Goal: Information Seeking & Learning: Learn about a topic

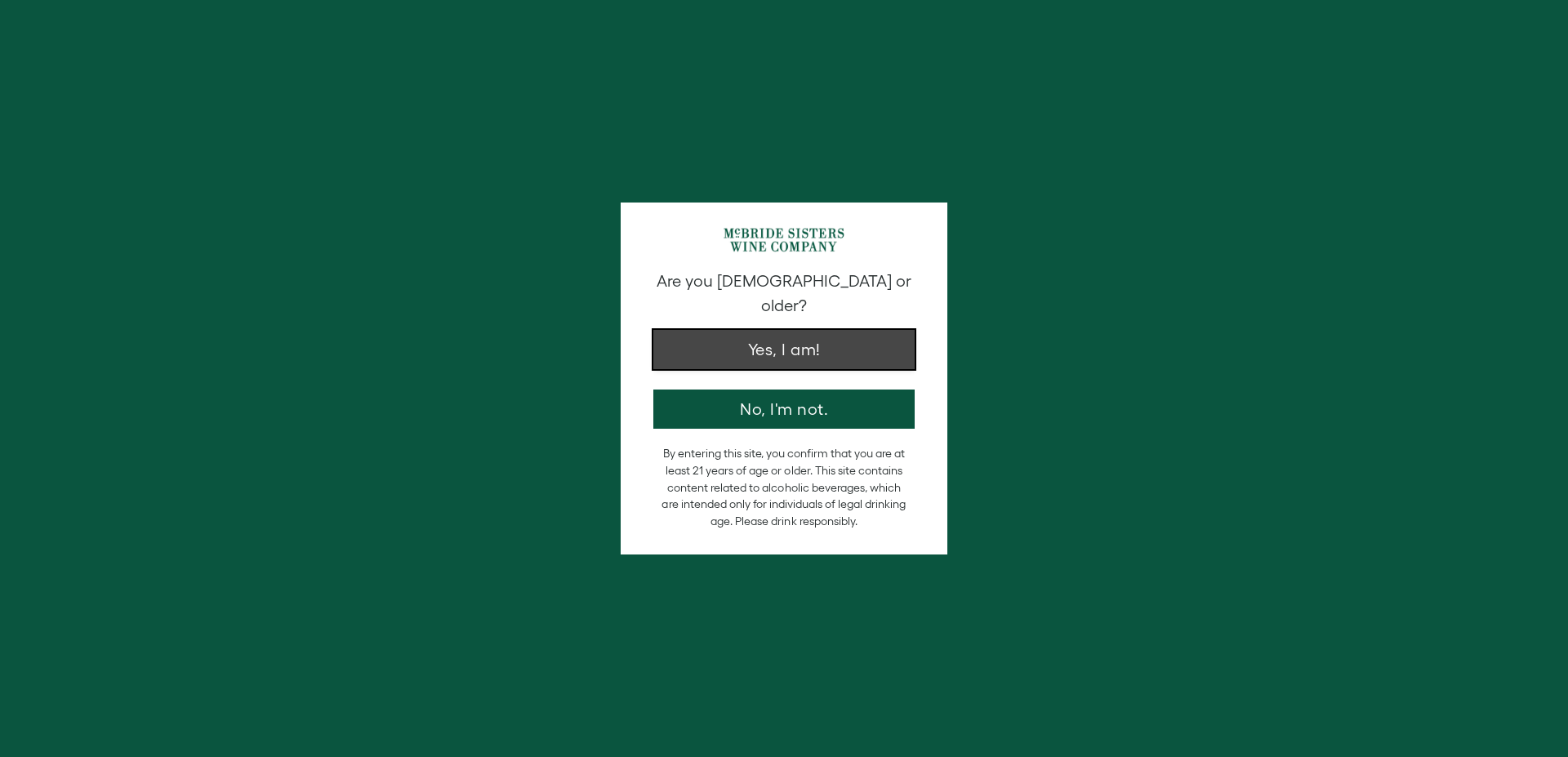
click at [723, 339] on button "Yes, I am!" at bounding box center [784, 350] width 261 height 40
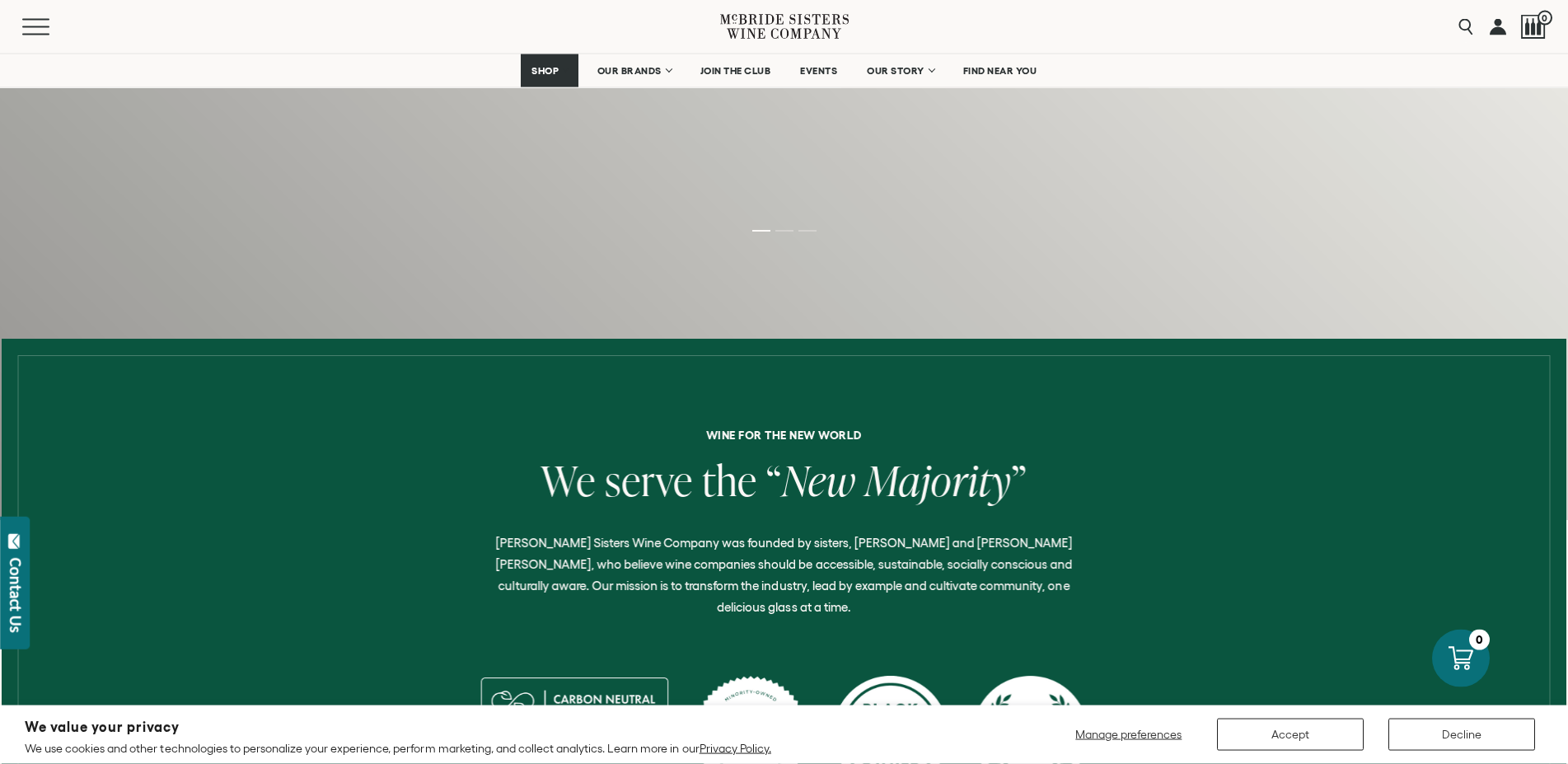
scroll to position [504, 0]
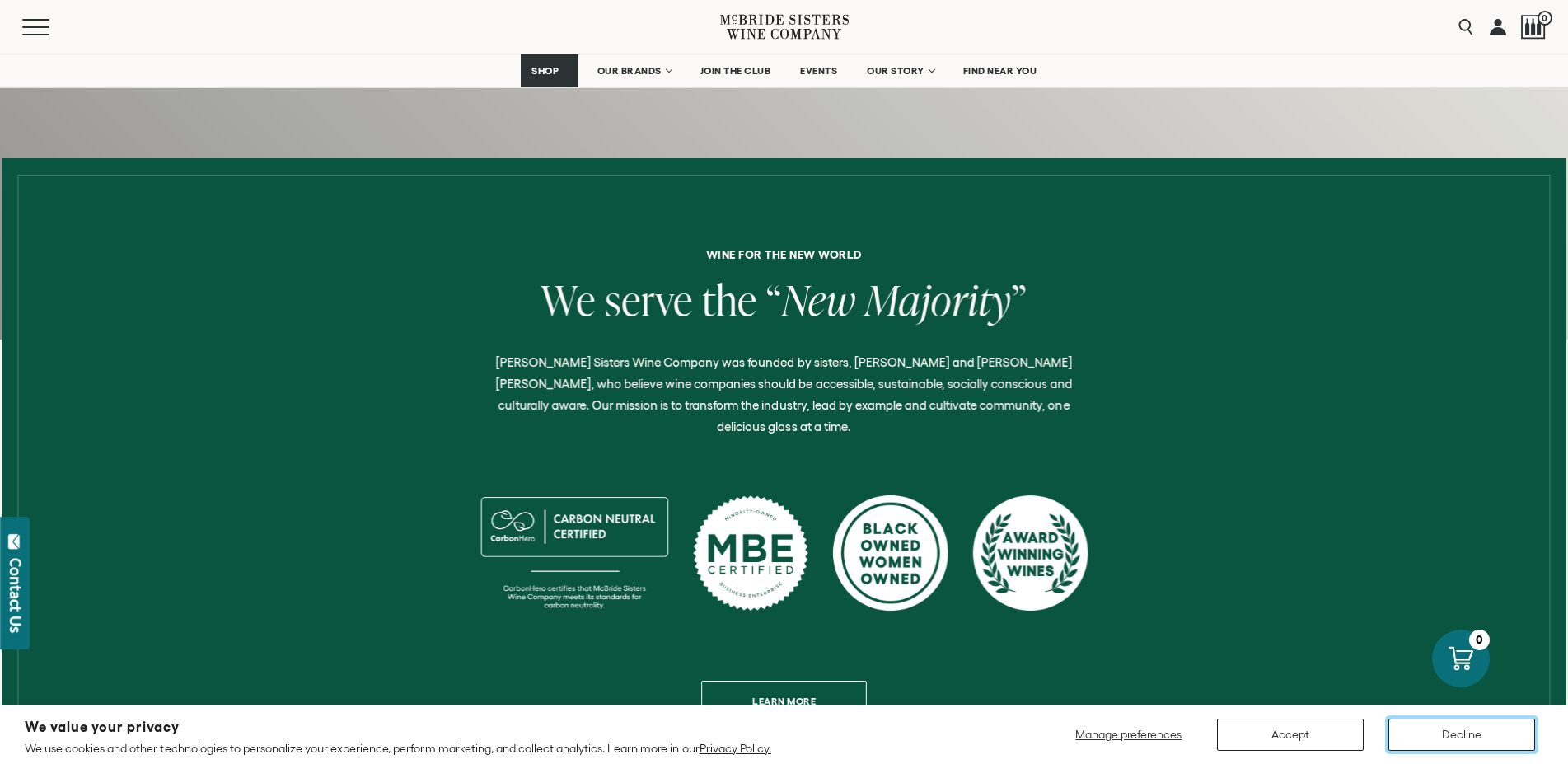
click at [1464, 728] on button "Decline" at bounding box center [1461, 734] width 147 height 32
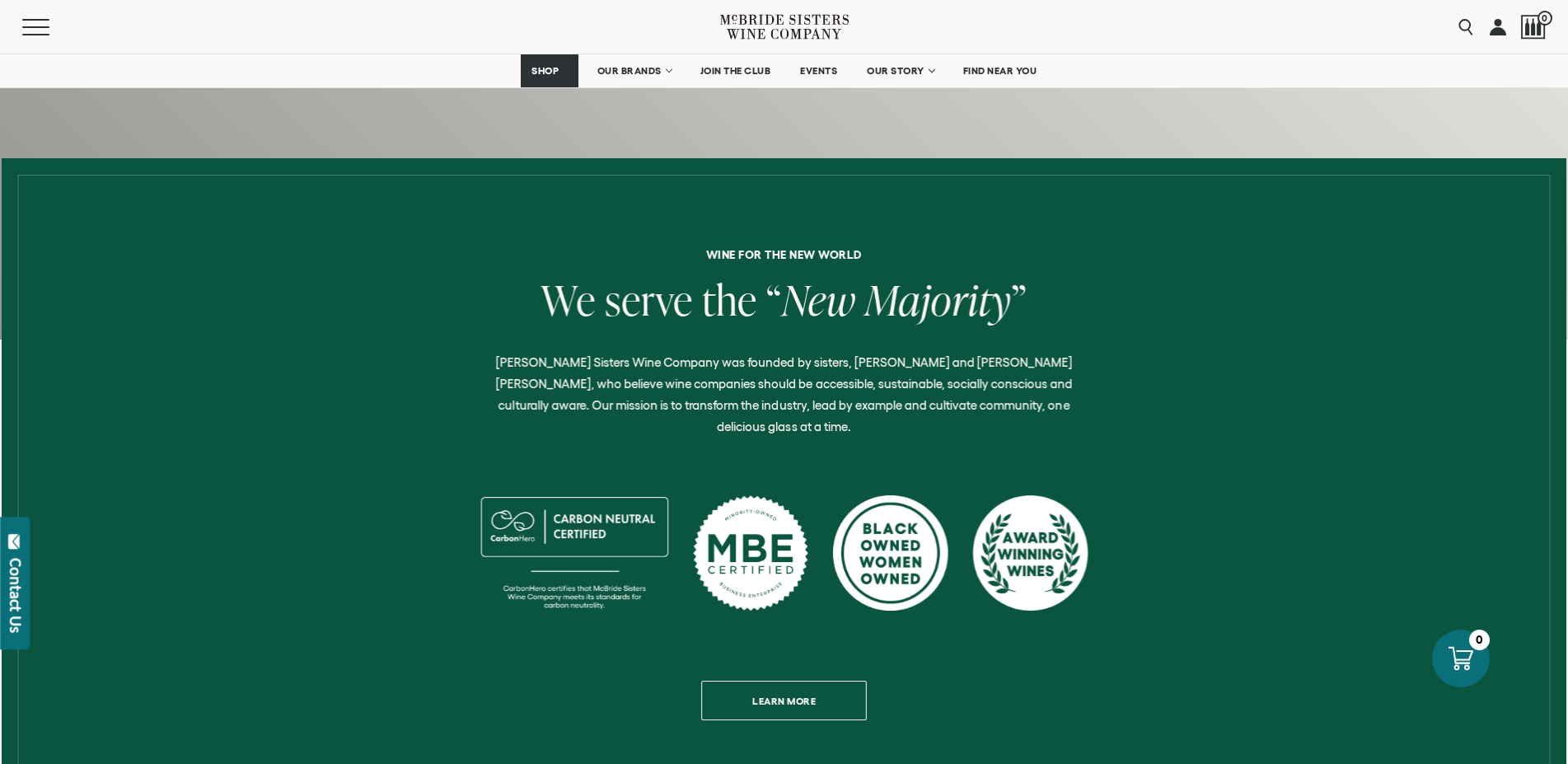
click at [1294, 563] on div "Wine for the new world We serve the “ New Majority ” [PERSON_NAME] Sisters Wine…" at bounding box center [784, 484] width 1291 height 471
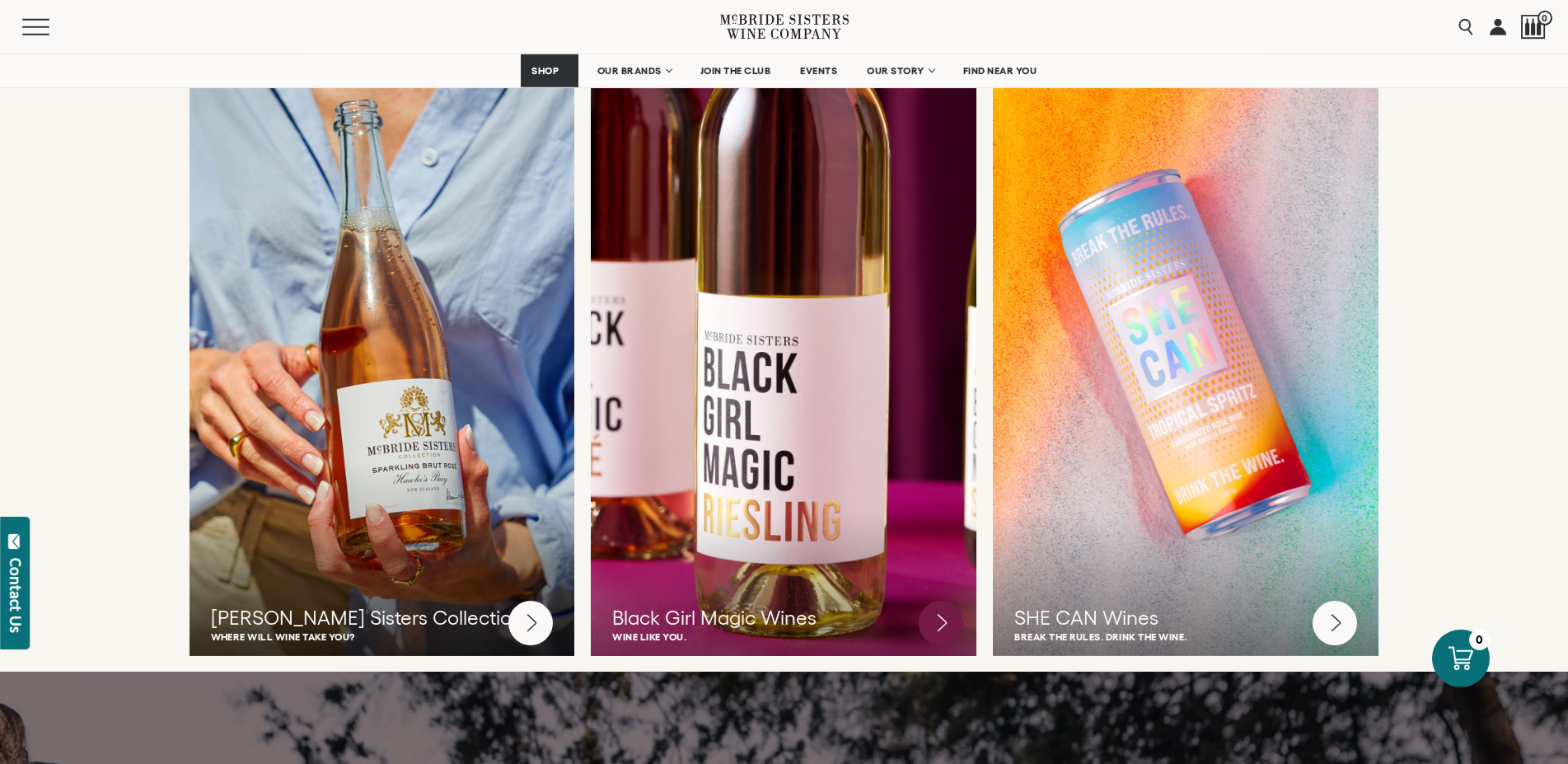
scroll to position [4286, 0]
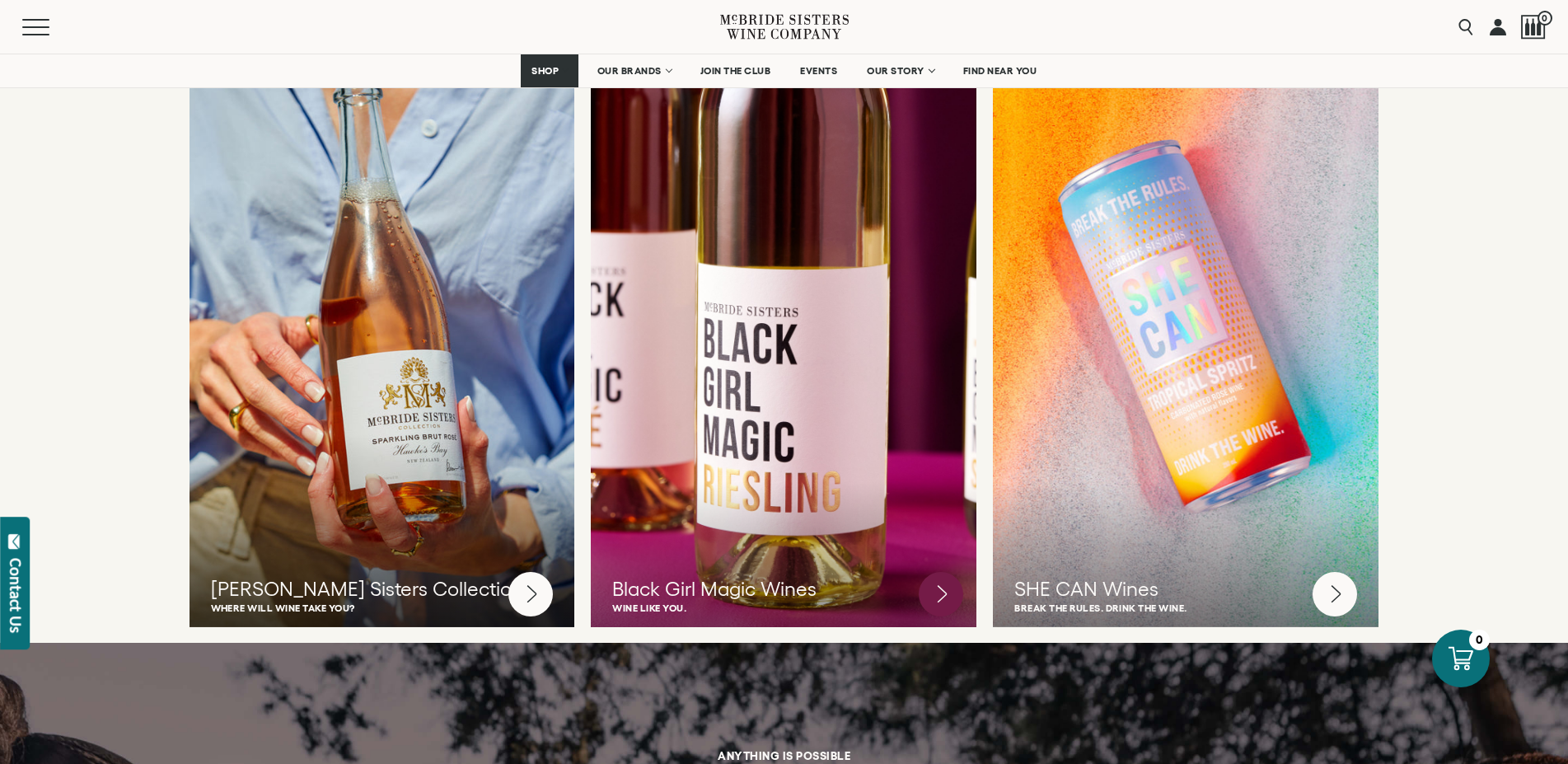
click at [760, 360] on div at bounding box center [783, 337] width 424 height 636
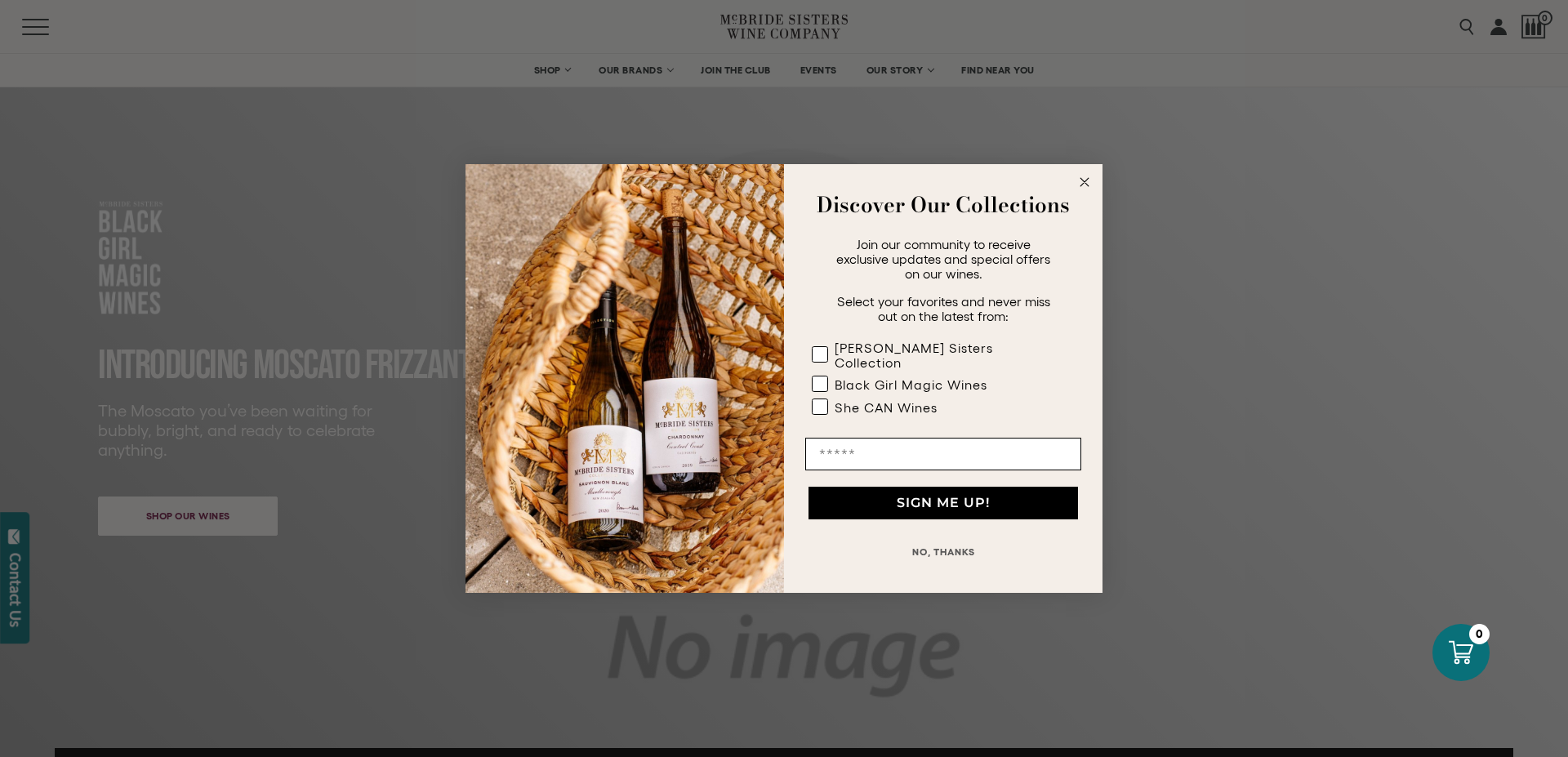
click at [1078, 187] on circle "Close dialog" at bounding box center [1085, 182] width 19 height 19
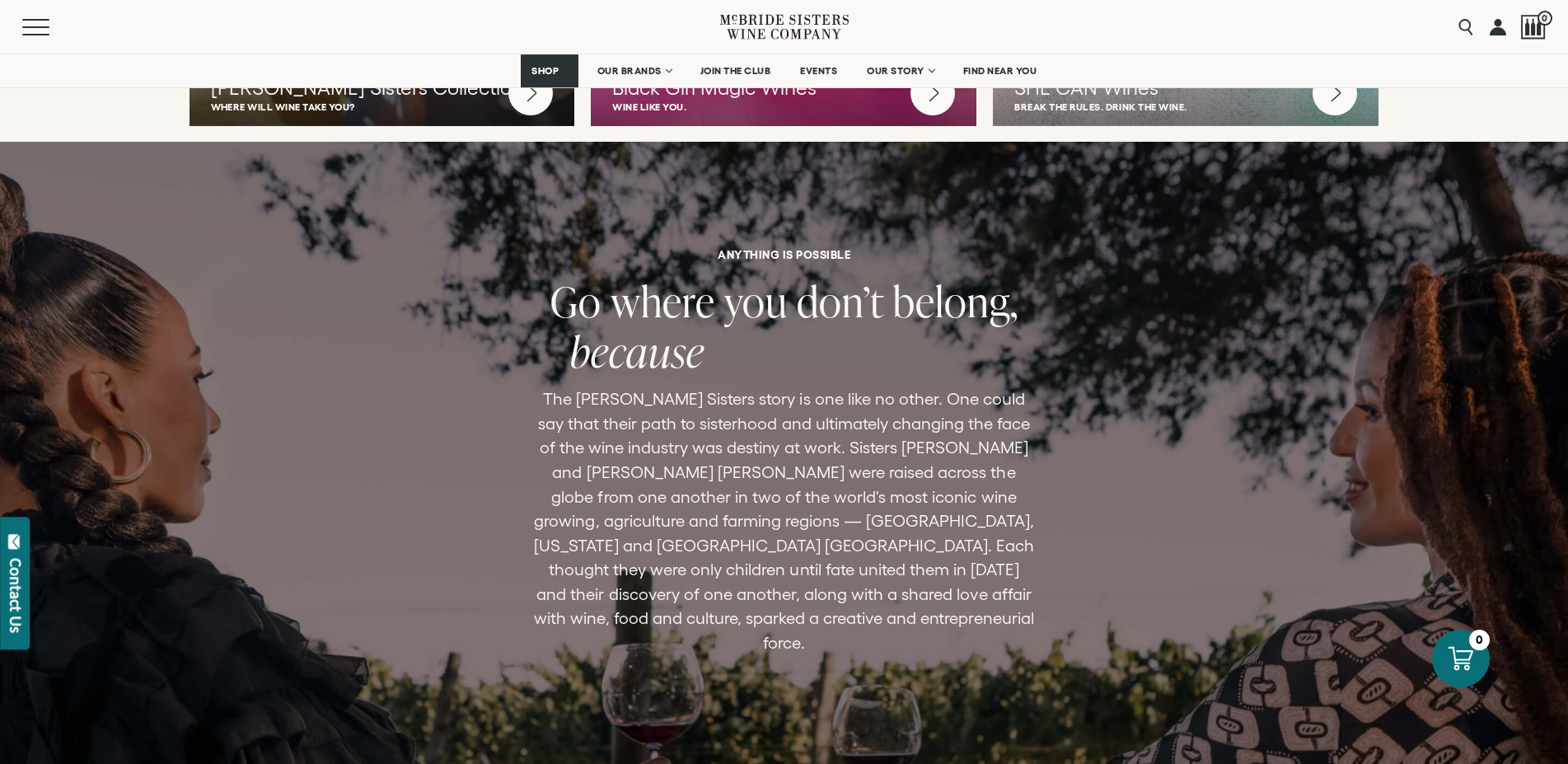
scroll to position [4874, 0]
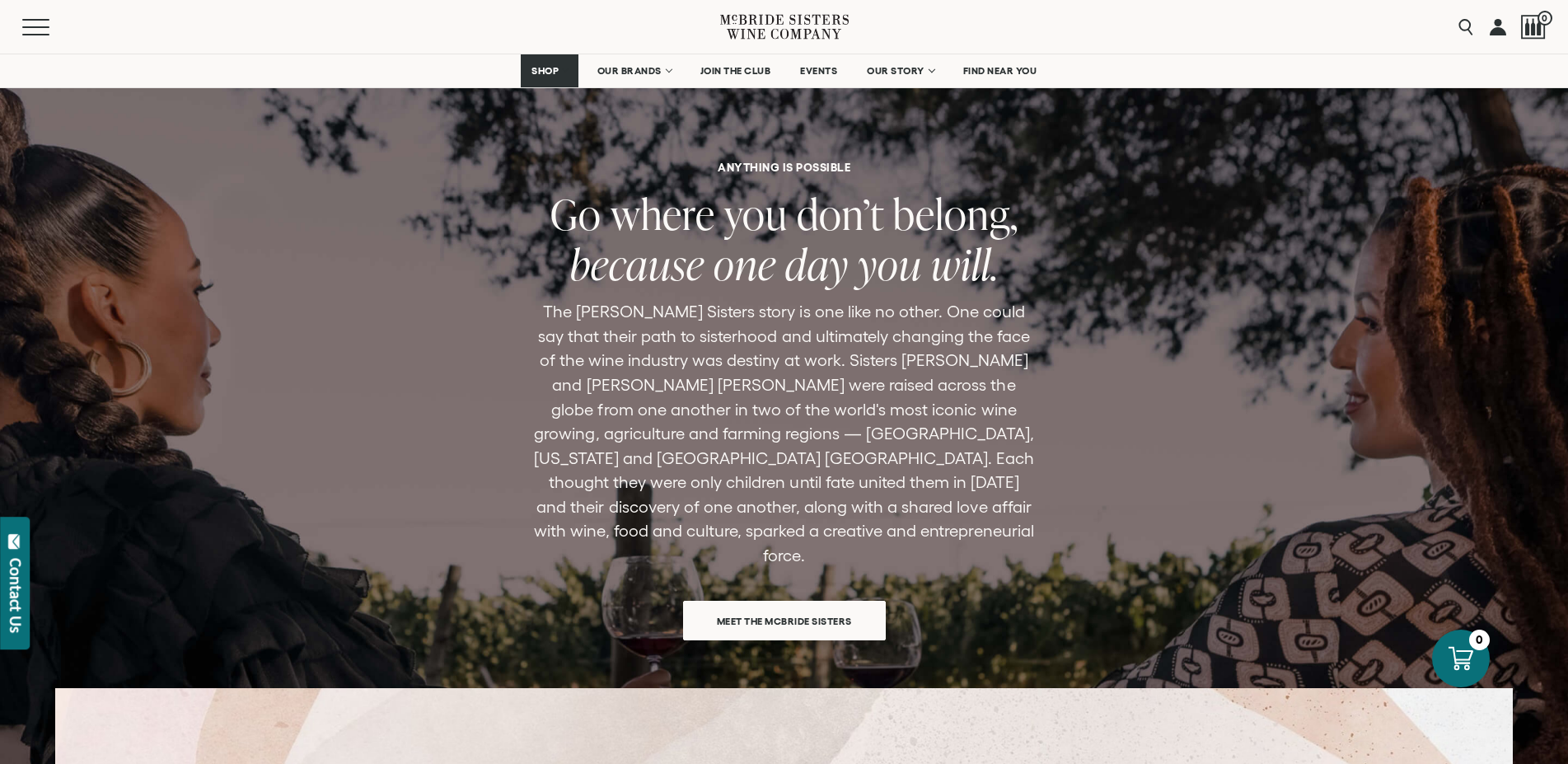
click at [773, 604] on span "Meet the McBride Sisters" at bounding box center [784, 620] width 193 height 32
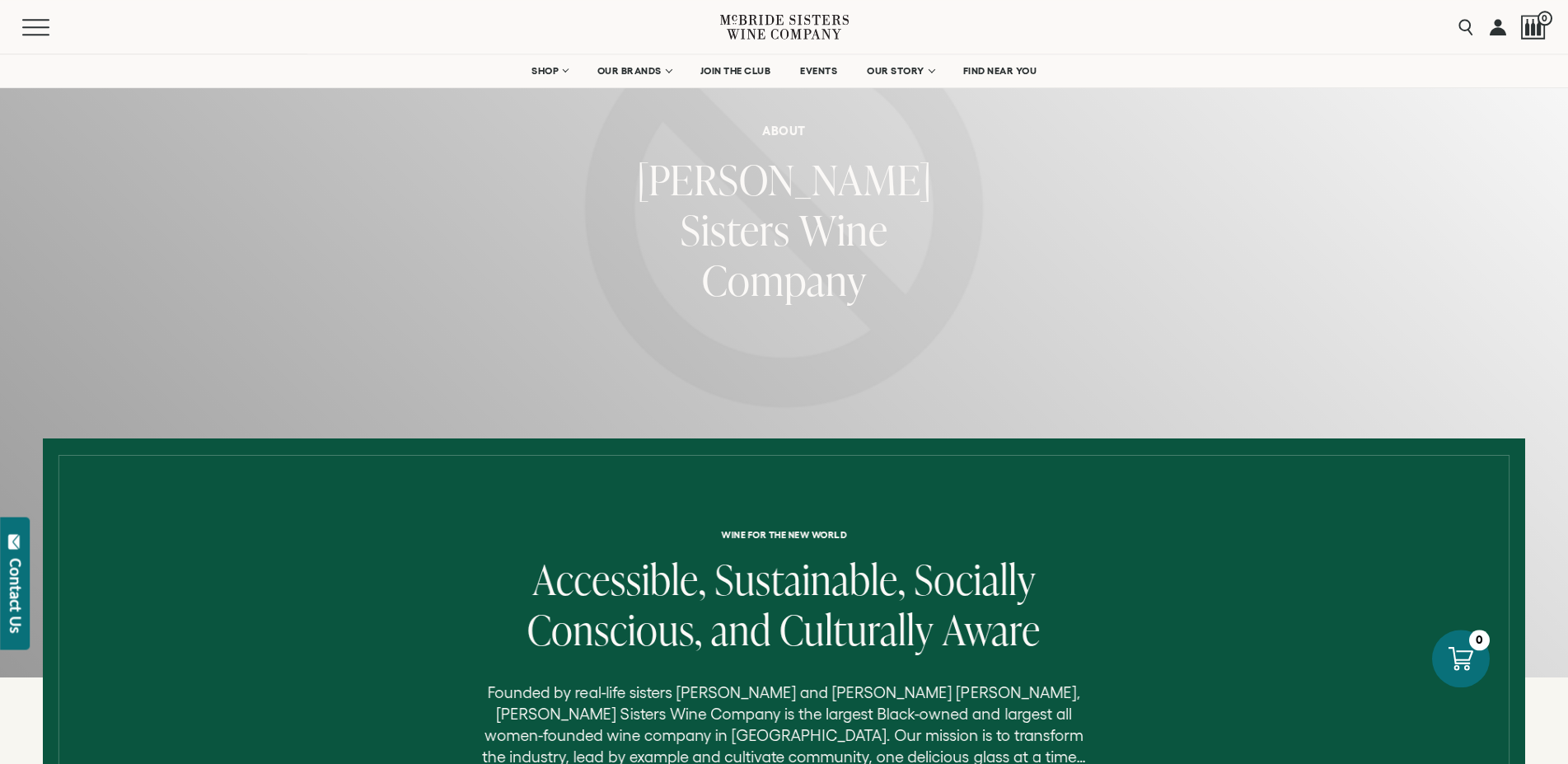
scroll to position [336, 0]
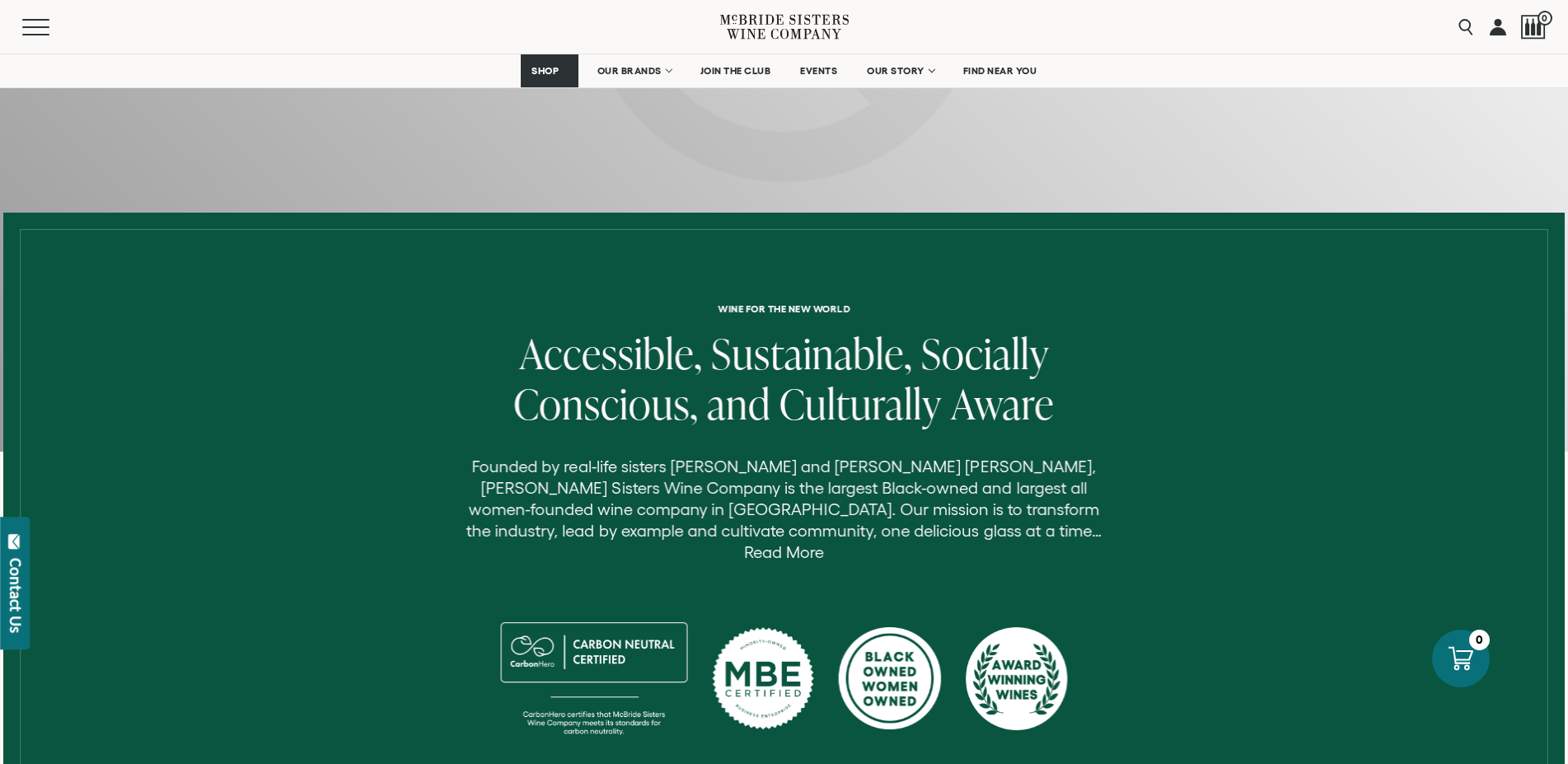
click at [824, 543] on link "Read More" at bounding box center [784, 552] width 80 height 19
